Goal: Obtain resource: Download file/media

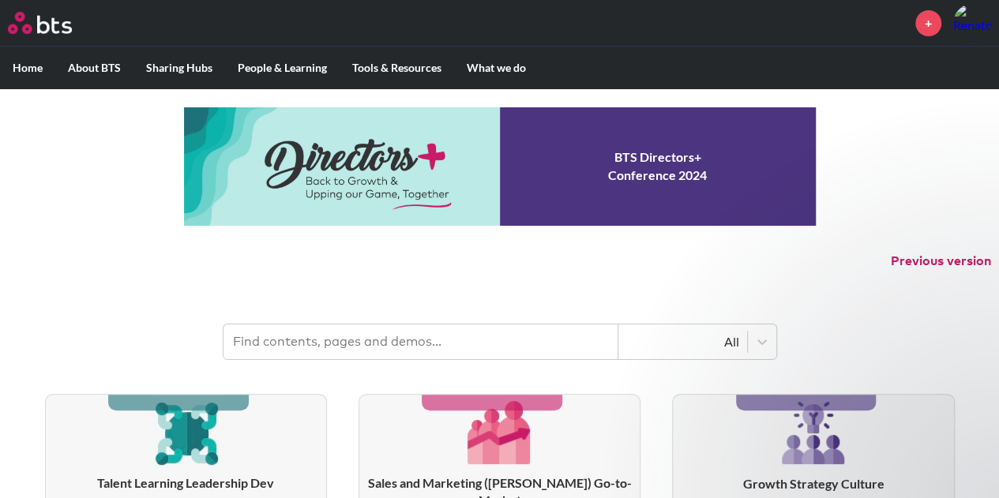
click at [433, 148] on link "PPT Factory" at bounding box center [432, 149] width 140 height 41
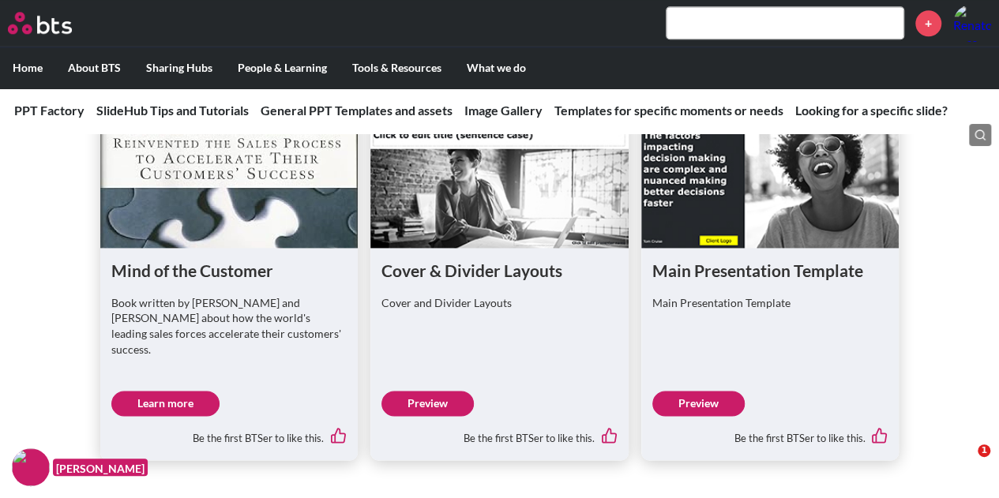
scroll to position [947, 0]
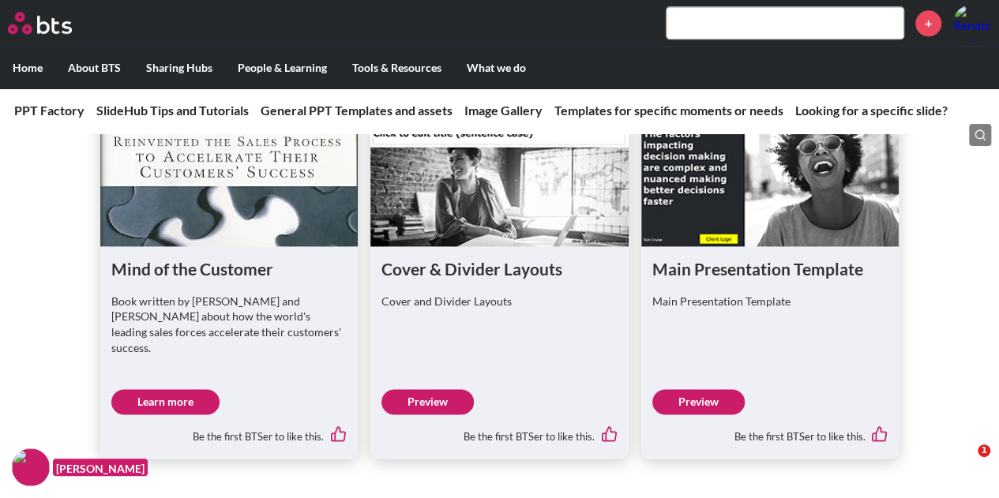
click at [423, 389] on link "Preview" at bounding box center [427, 401] width 92 height 25
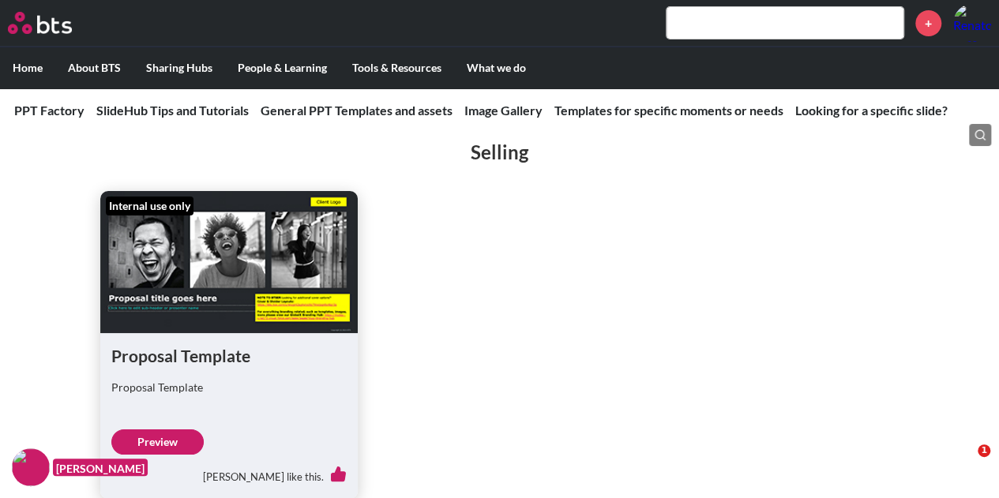
scroll to position [2905, 0]
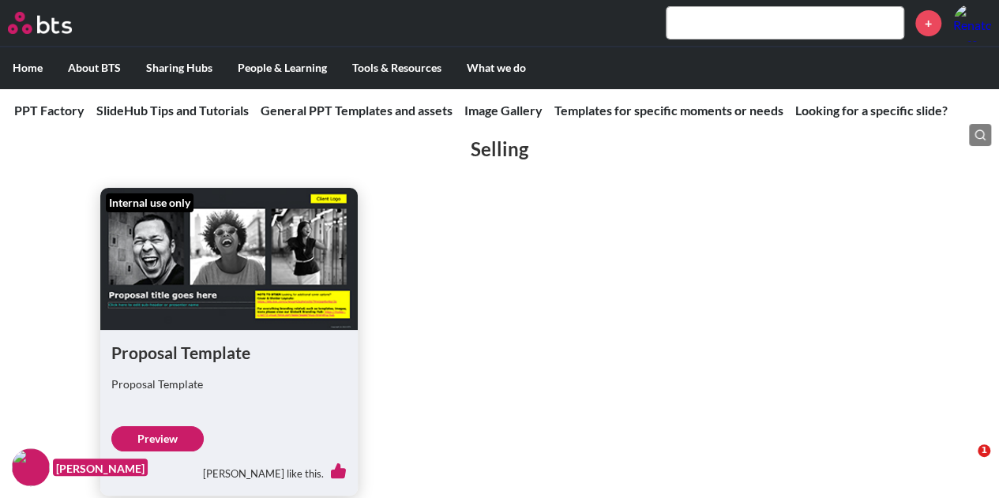
click at [133, 426] on link "Preview" at bounding box center [157, 438] width 92 height 25
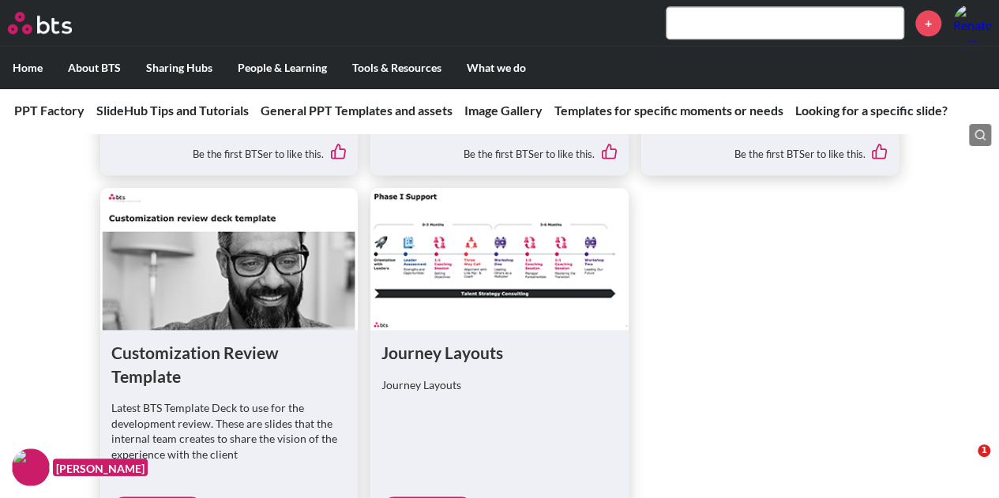
scroll to position [3695, 0]
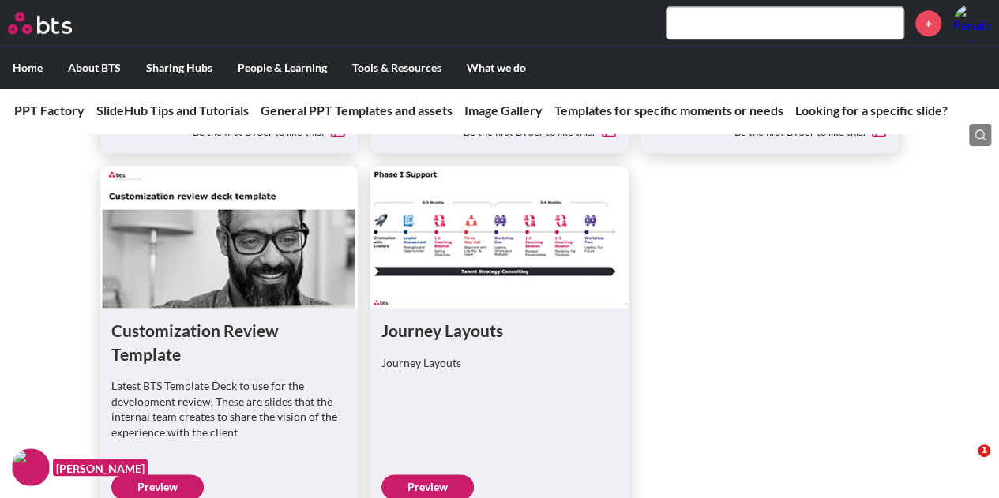
click at [429, 474] on link "Preview" at bounding box center [427, 486] width 92 height 25
